Goal: Navigation & Orientation: Find specific page/section

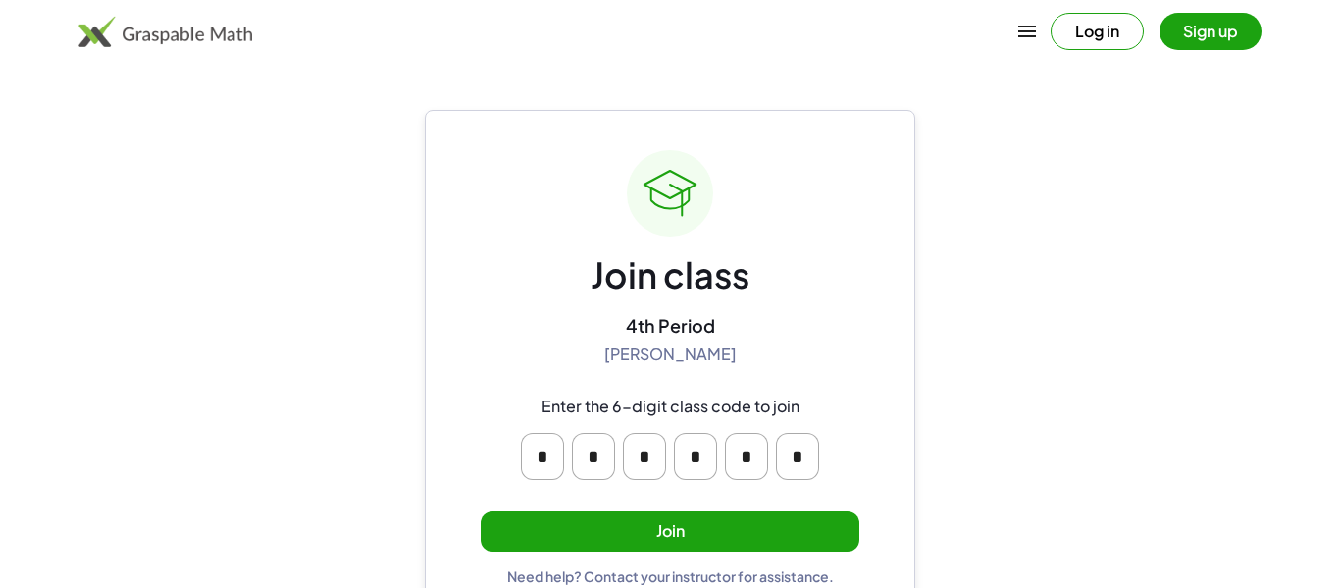
click at [719, 539] on button "Join" at bounding box center [670, 531] width 379 height 40
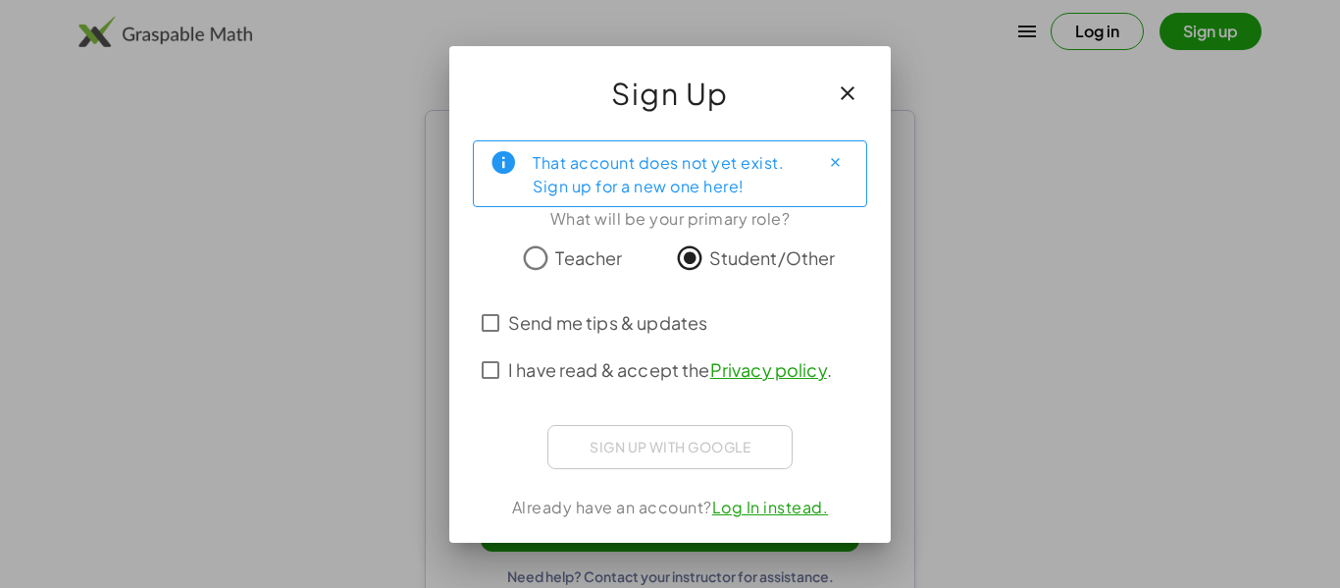
click at [549, 371] on span "I have read & accept the Privacy policy ." at bounding box center [670, 369] width 324 height 26
click at [564, 315] on span "Send me tips & updates" at bounding box center [607, 322] width 199 height 26
click at [565, 316] on span "Send me tips & updates" at bounding box center [607, 322] width 199 height 26
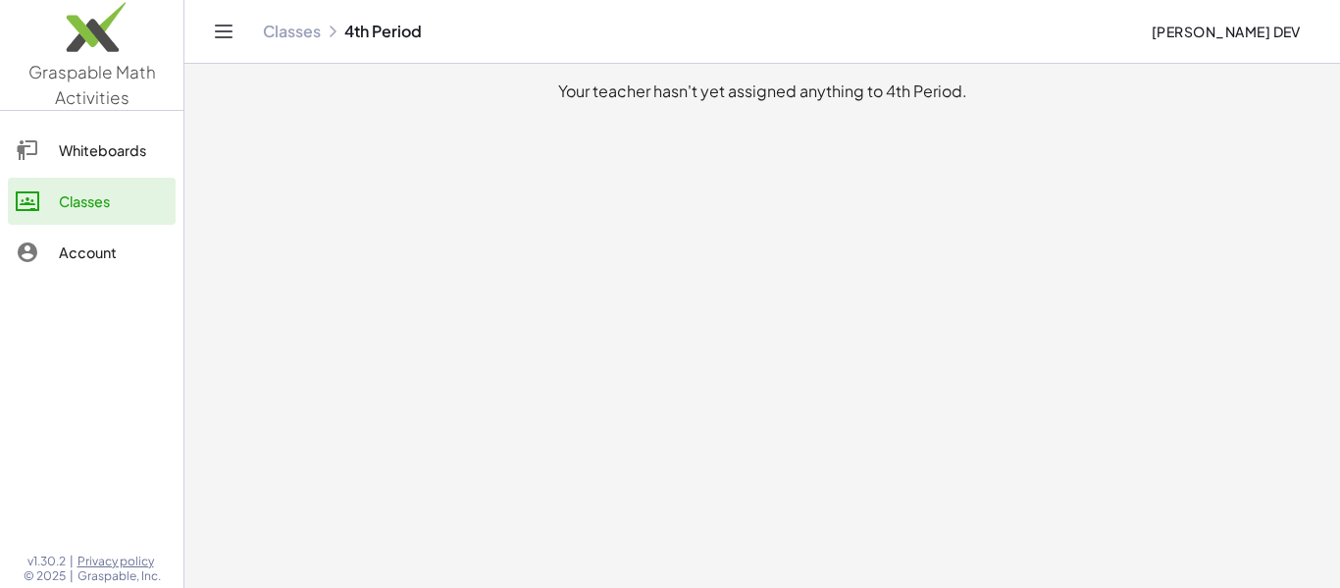
click at [83, 233] on link "Account" at bounding box center [92, 252] width 168 height 47
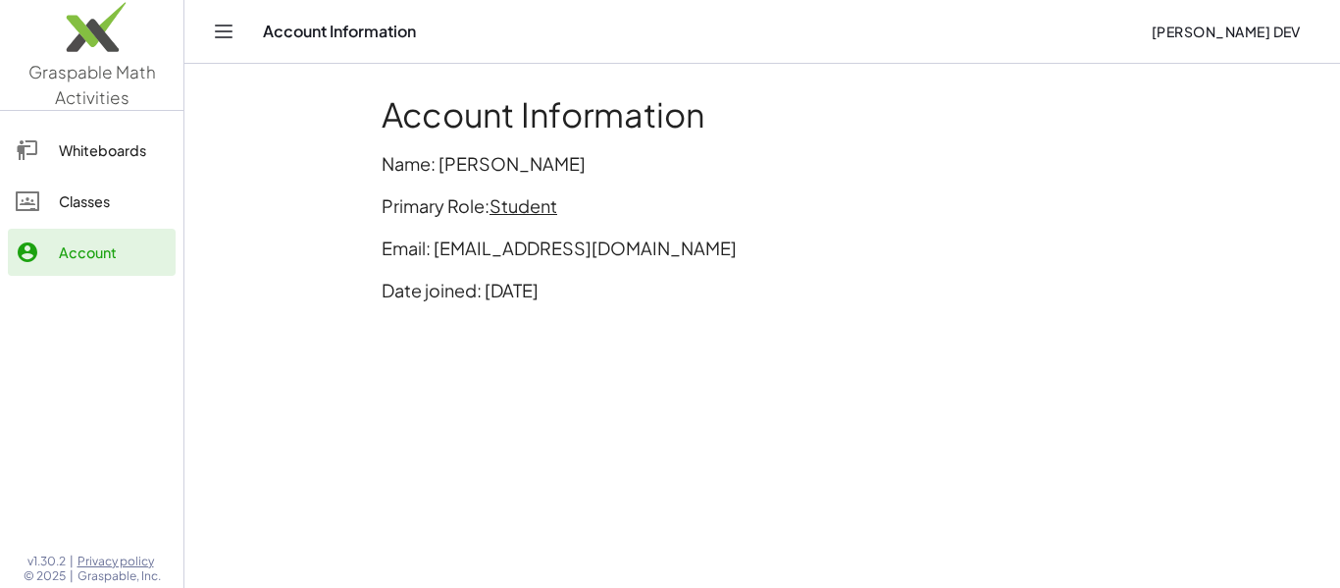
click at [106, 201] on div "Classes" at bounding box center [113, 201] width 109 height 24
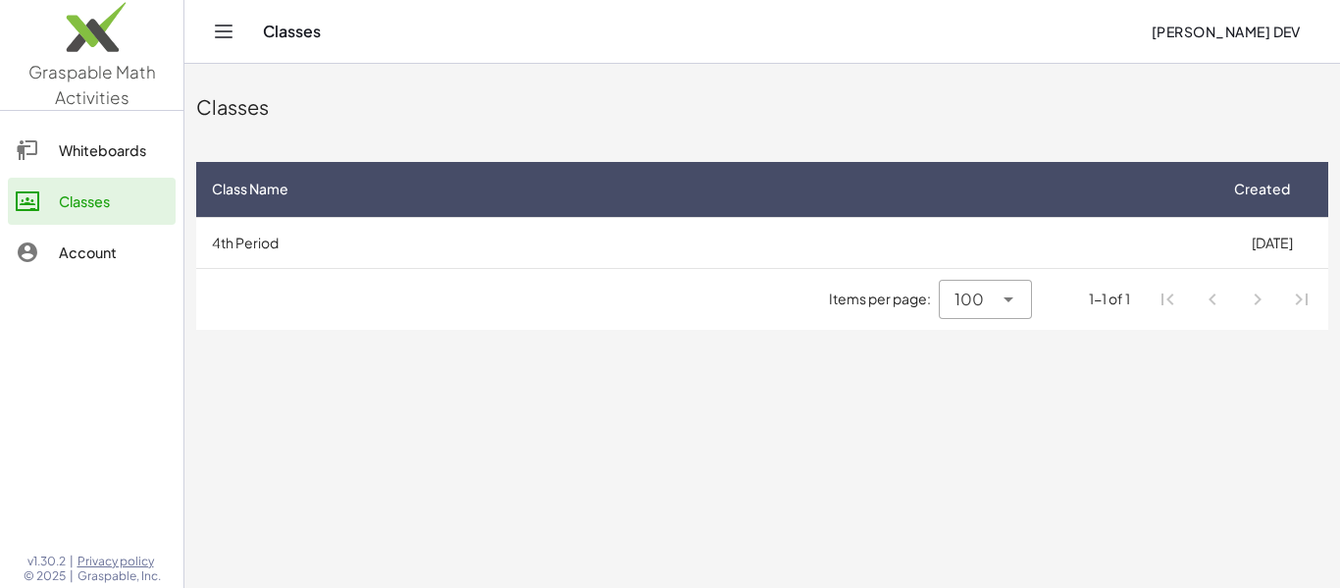
click at [128, 150] on div "Whiteboards" at bounding box center [113, 150] width 109 height 24
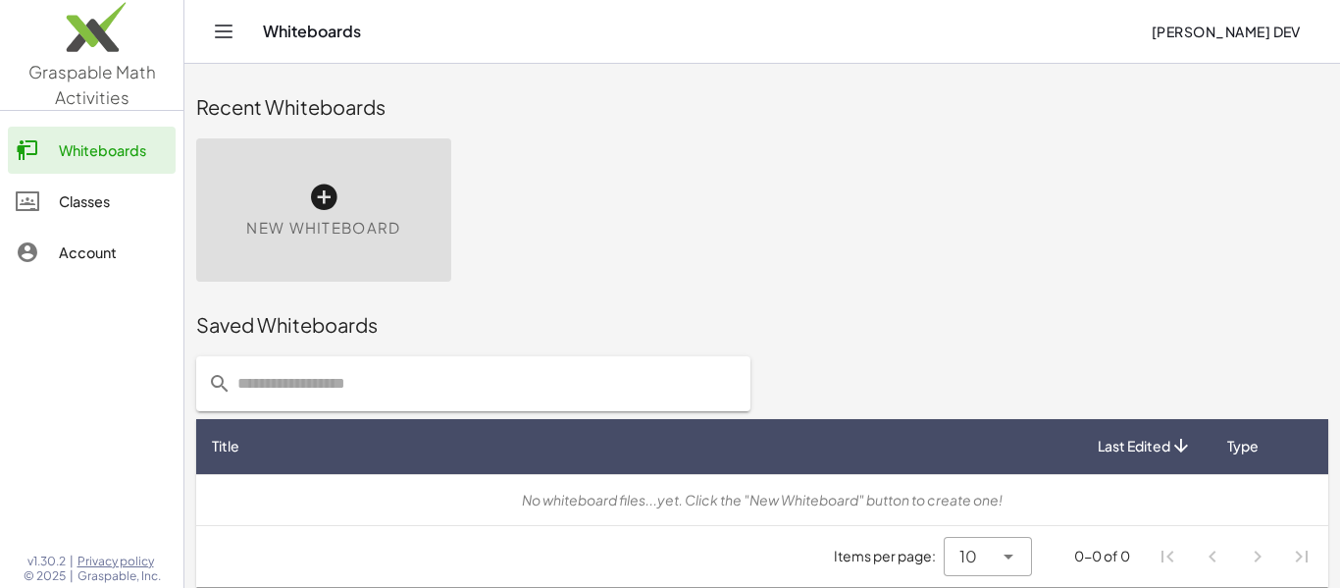
click at [115, 201] on div "Classes" at bounding box center [113, 201] width 109 height 24
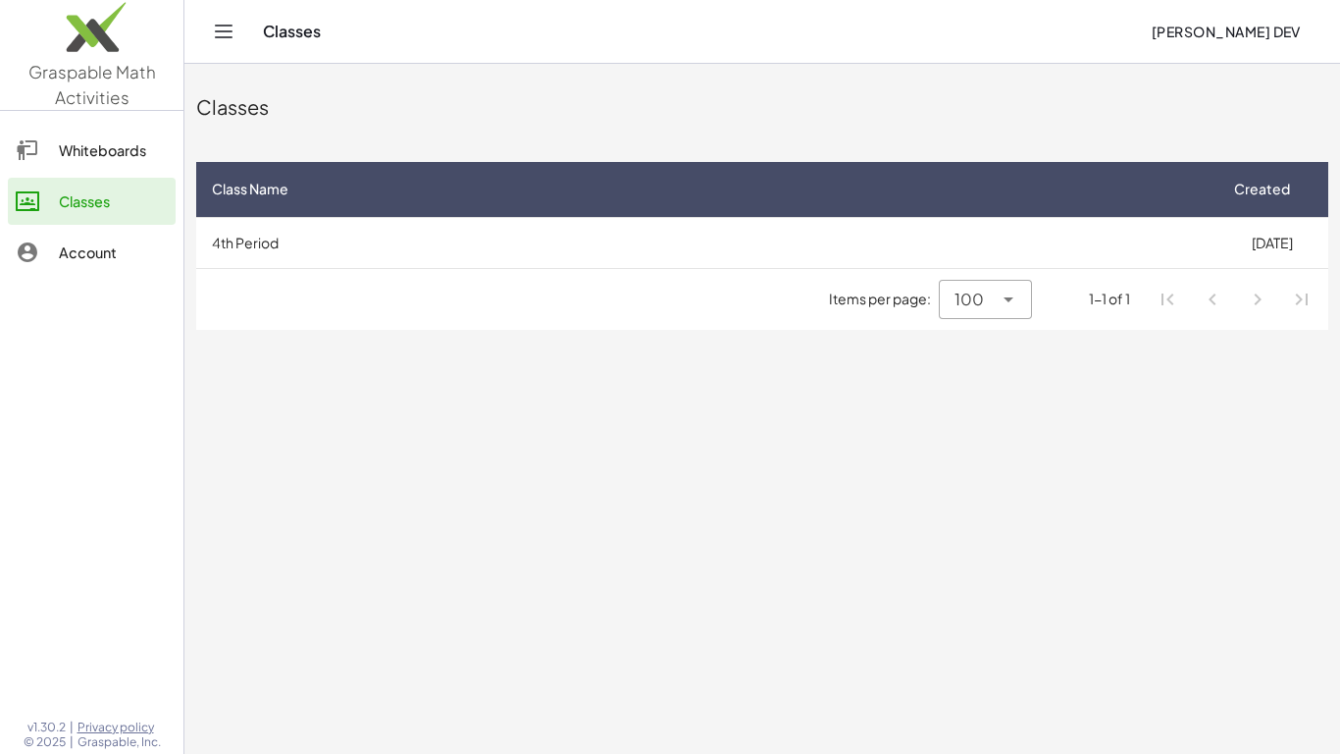
click at [36, 154] on icon at bounding box center [28, 150] width 24 height 24
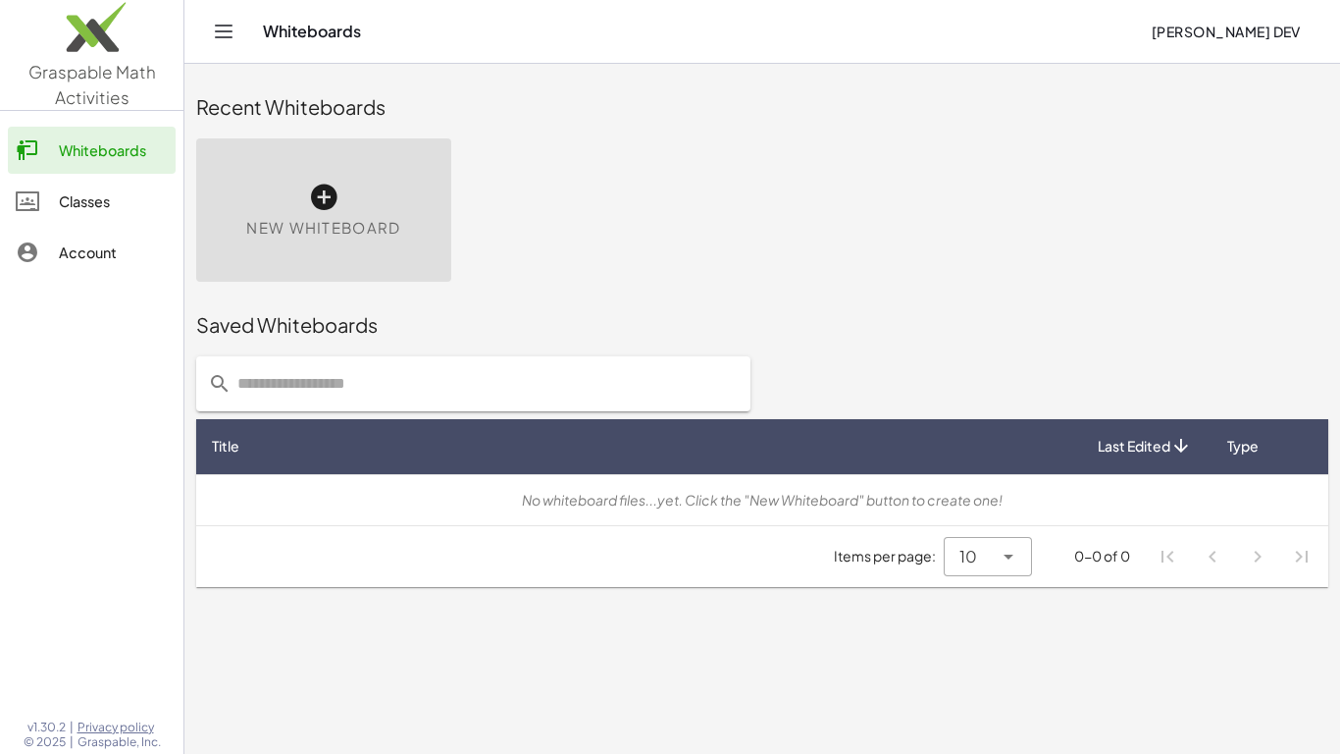
click at [95, 191] on div "Classes" at bounding box center [113, 201] width 109 height 24
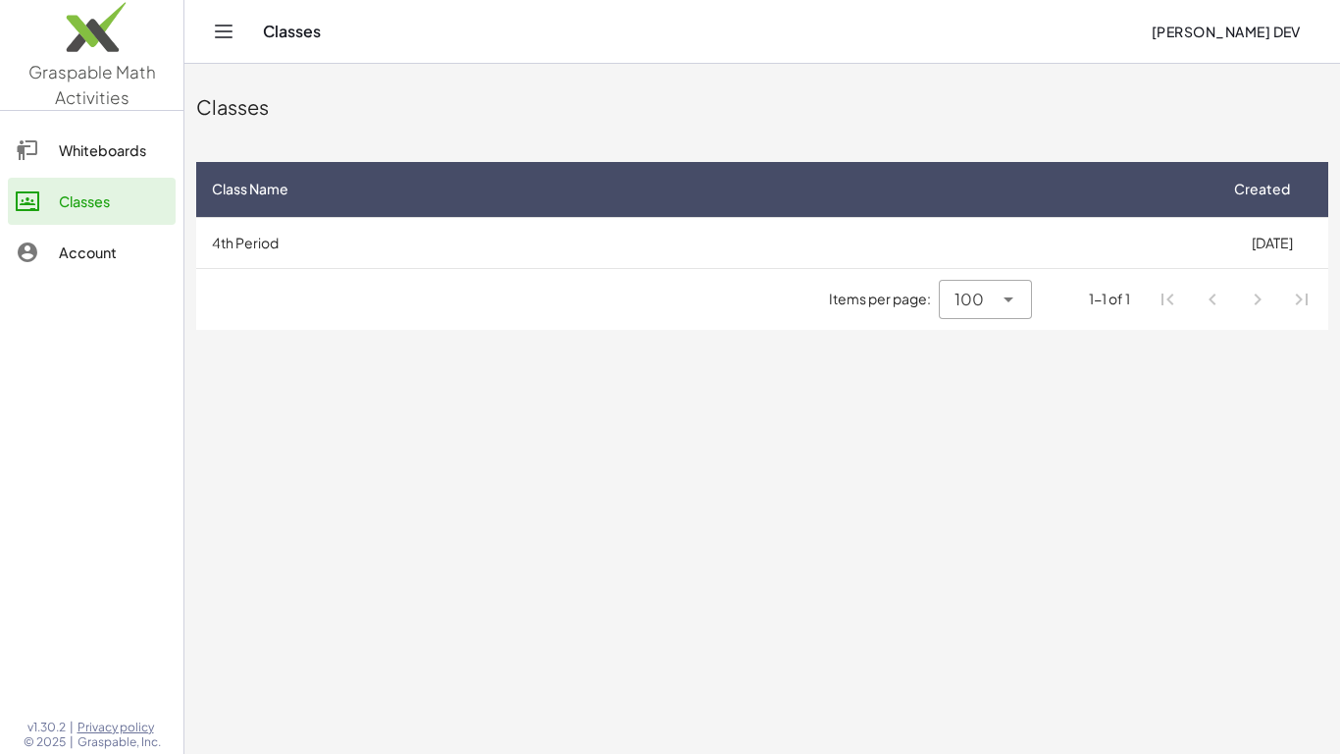
click at [214, 34] on icon "Toggle navigation" at bounding box center [224, 32] width 24 height 24
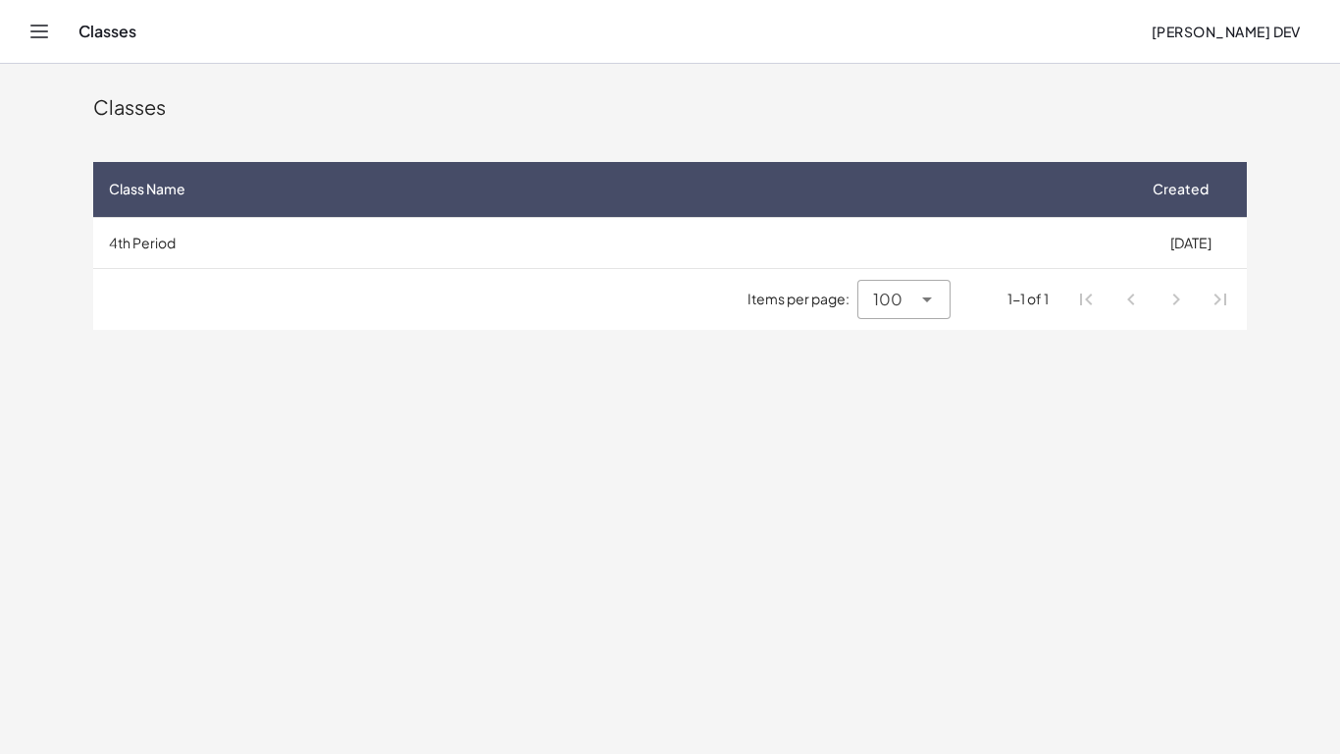
click at [44, 20] on icon "Toggle navigation" at bounding box center [39, 32] width 24 height 24
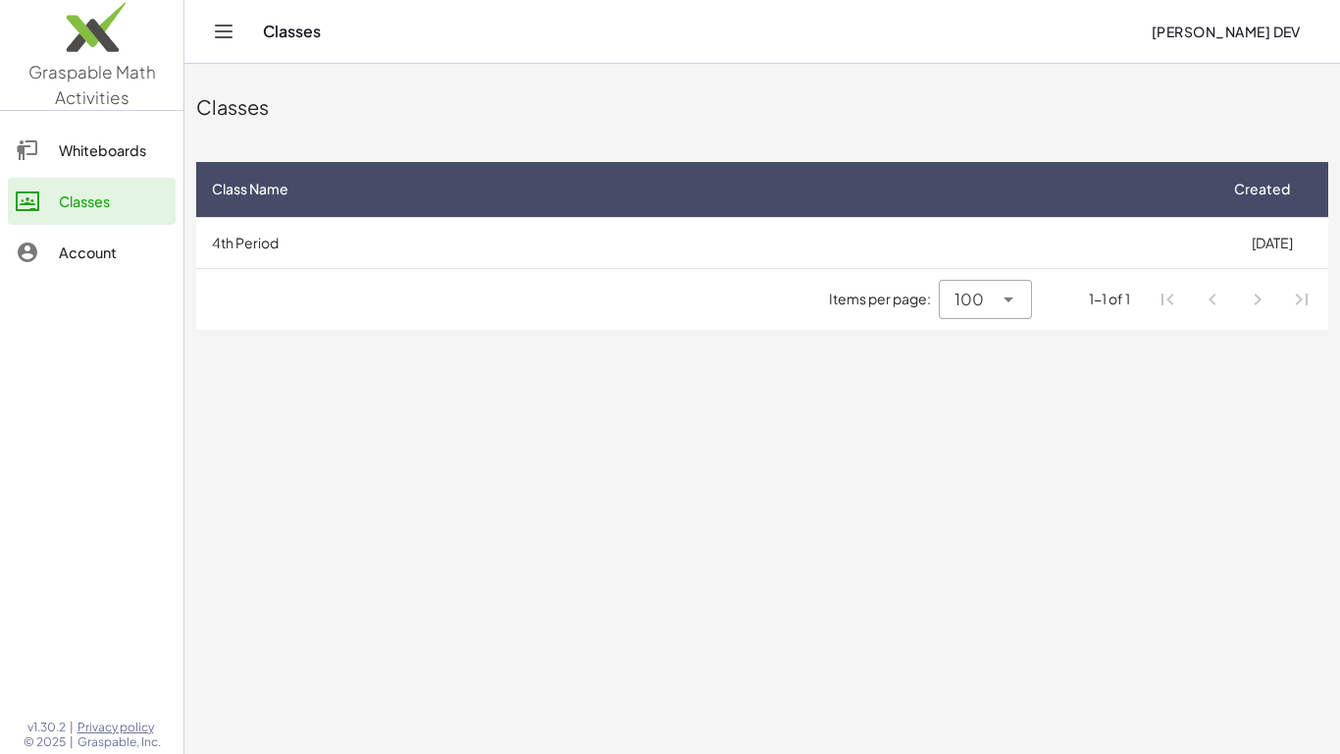
click at [97, 266] on link "Account" at bounding box center [92, 252] width 168 height 47
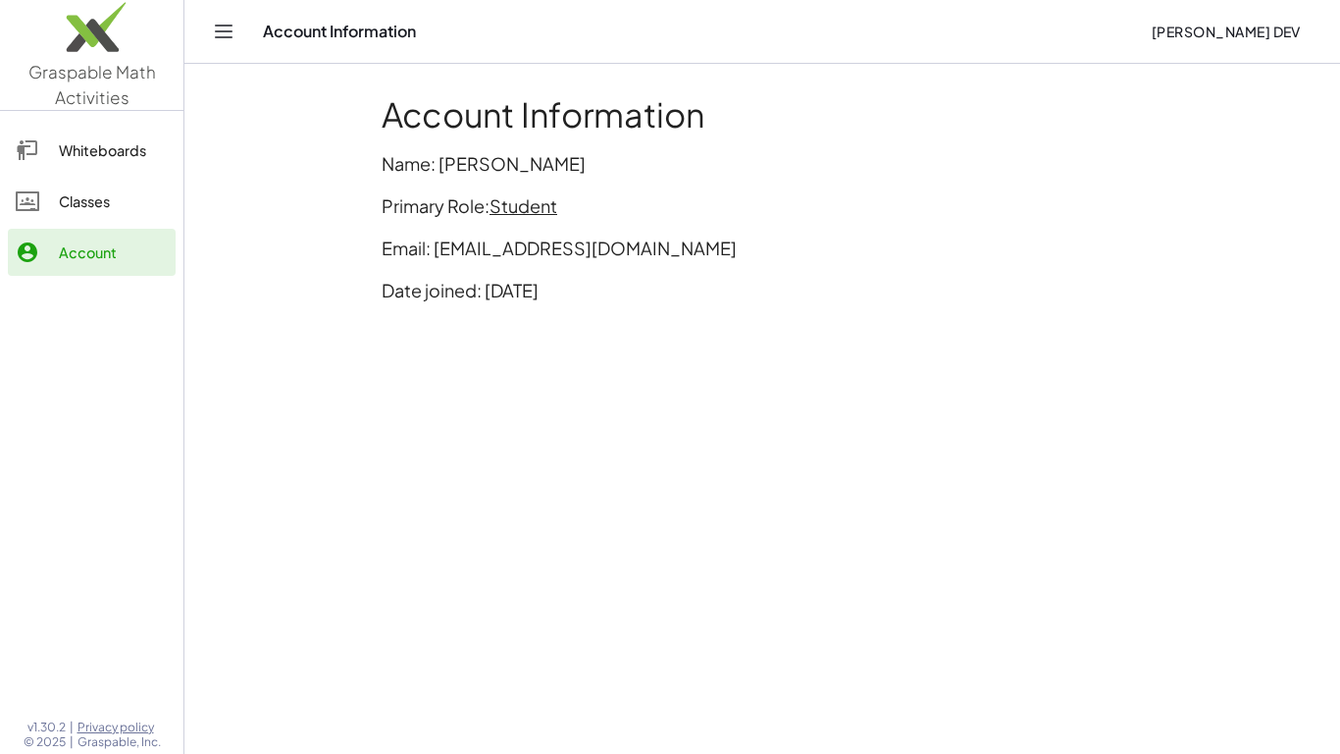
click at [123, 213] on link "Classes" at bounding box center [92, 201] width 168 height 47
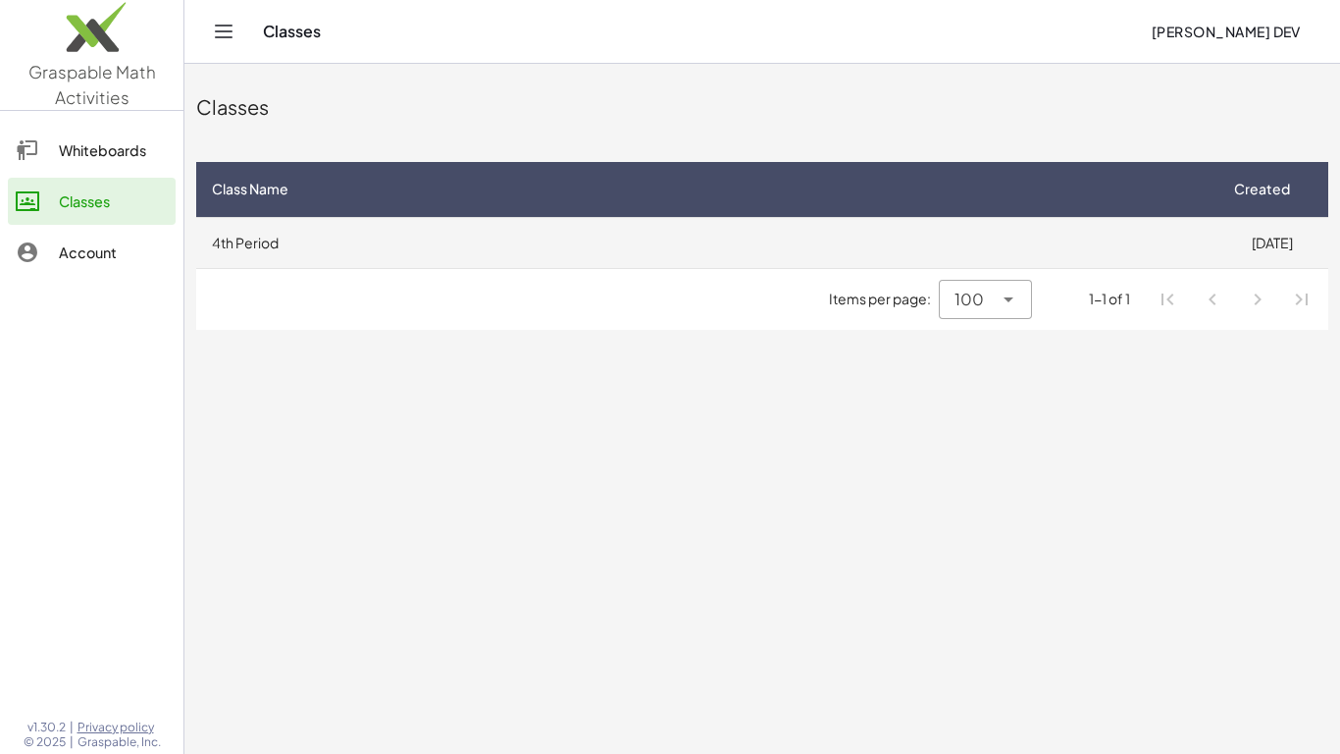
click at [385, 248] on td "4th Period" at bounding box center [705, 242] width 1019 height 51
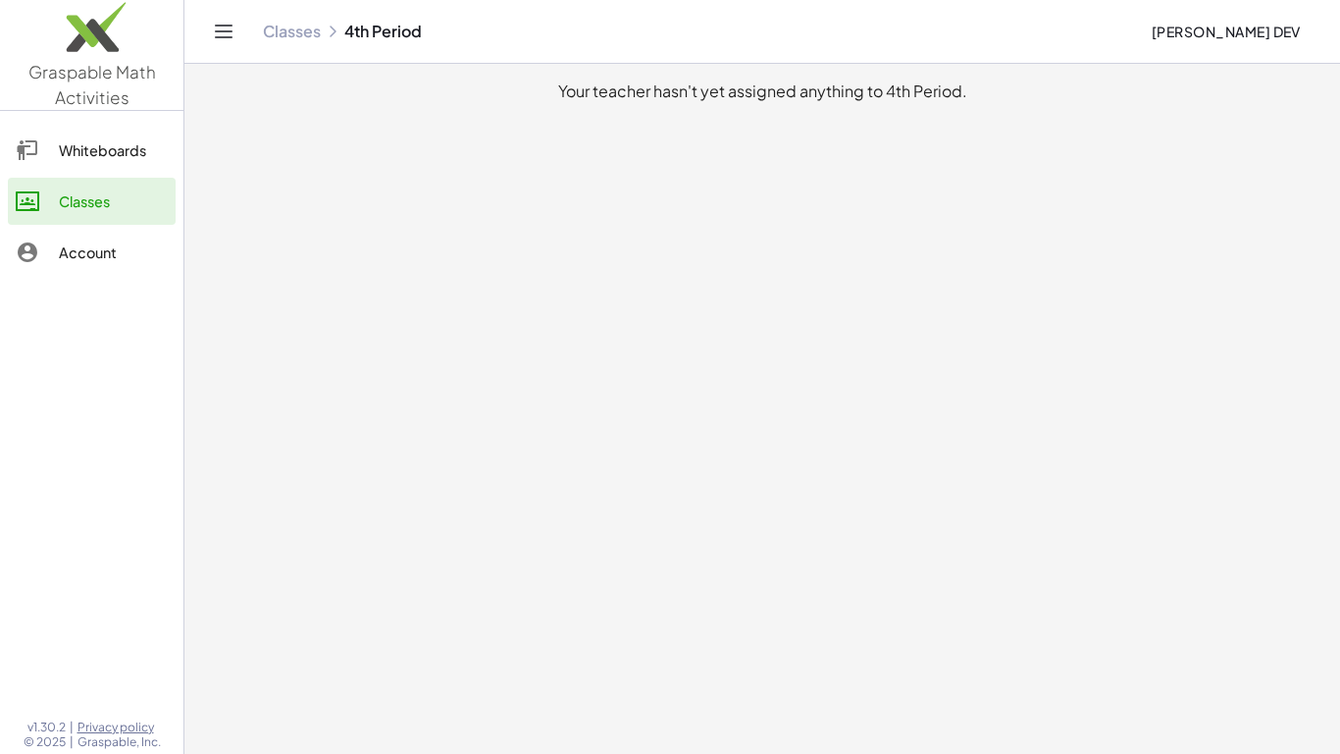
click at [825, 27] on div "Classes 4th Period" at bounding box center [699, 32] width 872 height 20
